Goal: Task Accomplishment & Management: Complete application form

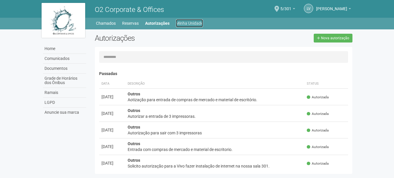
click at [193, 25] on link "Minha Unidade" at bounding box center [189, 23] width 27 height 8
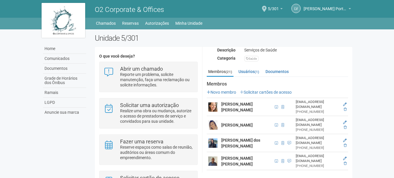
scroll to position [116, 0]
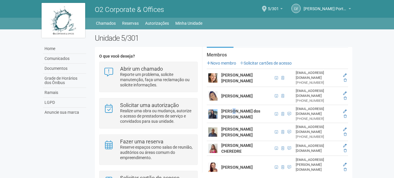
click at [232, 110] on strong "Edy Fátima dos Santos Ribeiro" at bounding box center [240, 114] width 39 height 10
drag, startPoint x: 232, startPoint y: 110, endPoint x: 241, endPoint y: 110, distance: 9.3
click at [241, 110] on strong "Edy Fátima dos Santos Ribeiro" at bounding box center [240, 114] width 39 height 10
click at [267, 64] on link "Solicitar cartões de acesso" at bounding box center [266, 63] width 52 height 5
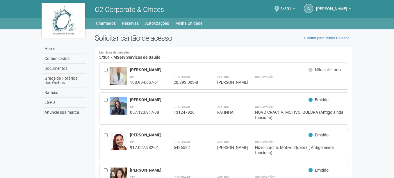
click at [250, 108] on div "**********" at bounding box center [237, 112] width 214 height 16
click at [251, 109] on div "**********" at bounding box center [237, 112] width 214 height 16
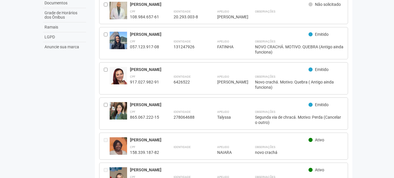
scroll to position [29, 0]
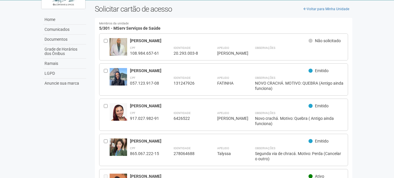
click at [235, 83] on div "FATINHA" at bounding box center [228, 82] width 23 height 5
drag, startPoint x: 235, startPoint y: 83, endPoint x: 239, endPoint y: 82, distance: 4.7
click at [239, 82] on div "FATINHA" at bounding box center [228, 82] width 23 height 5
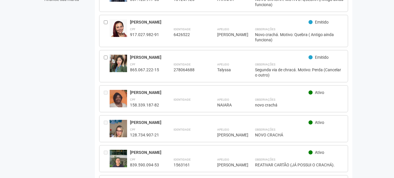
scroll to position [0, 0]
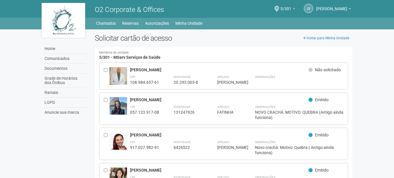
click at [79, 14] on img at bounding box center [64, 20] width 44 height 35
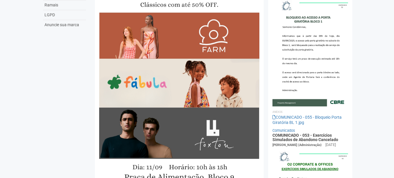
scroll to position [87, 0]
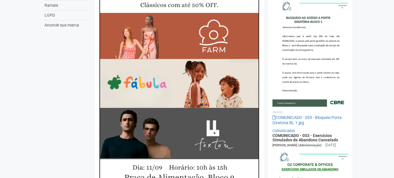
click at [191, 44] on img at bounding box center [179, 91] width 160 height 226
